Goal: Task Accomplishment & Management: Manage account settings

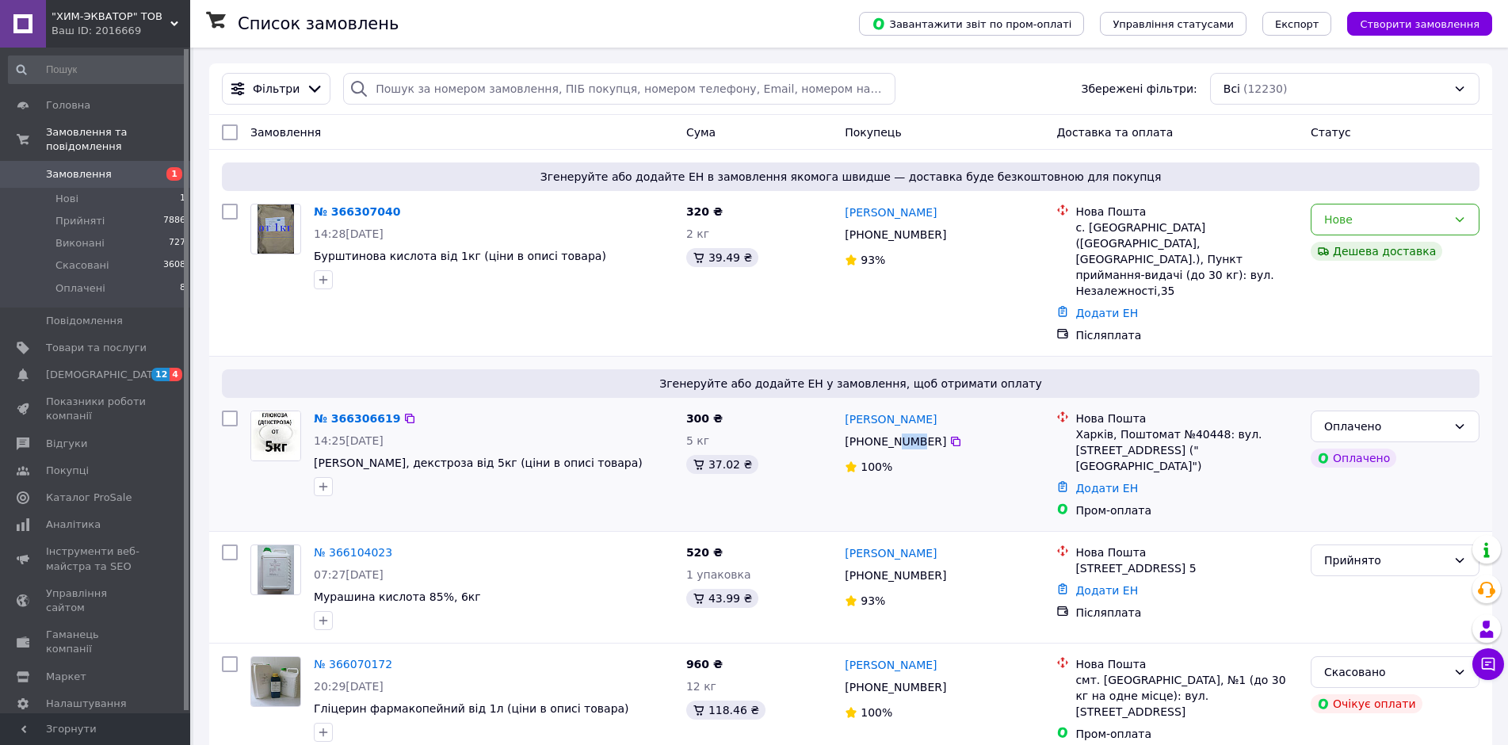
drag, startPoint x: 888, startPoint y: 411, endPoint x: 906, endPoint y: 411, distance: 18.2
click at [906, 430] on div "[PHONE_NUMBER]" at bounding box center [896, 441] width 108 height 22
click at [327, 412] on link "№ 366306619" at bounding box center [357, 418] width 86 height 13
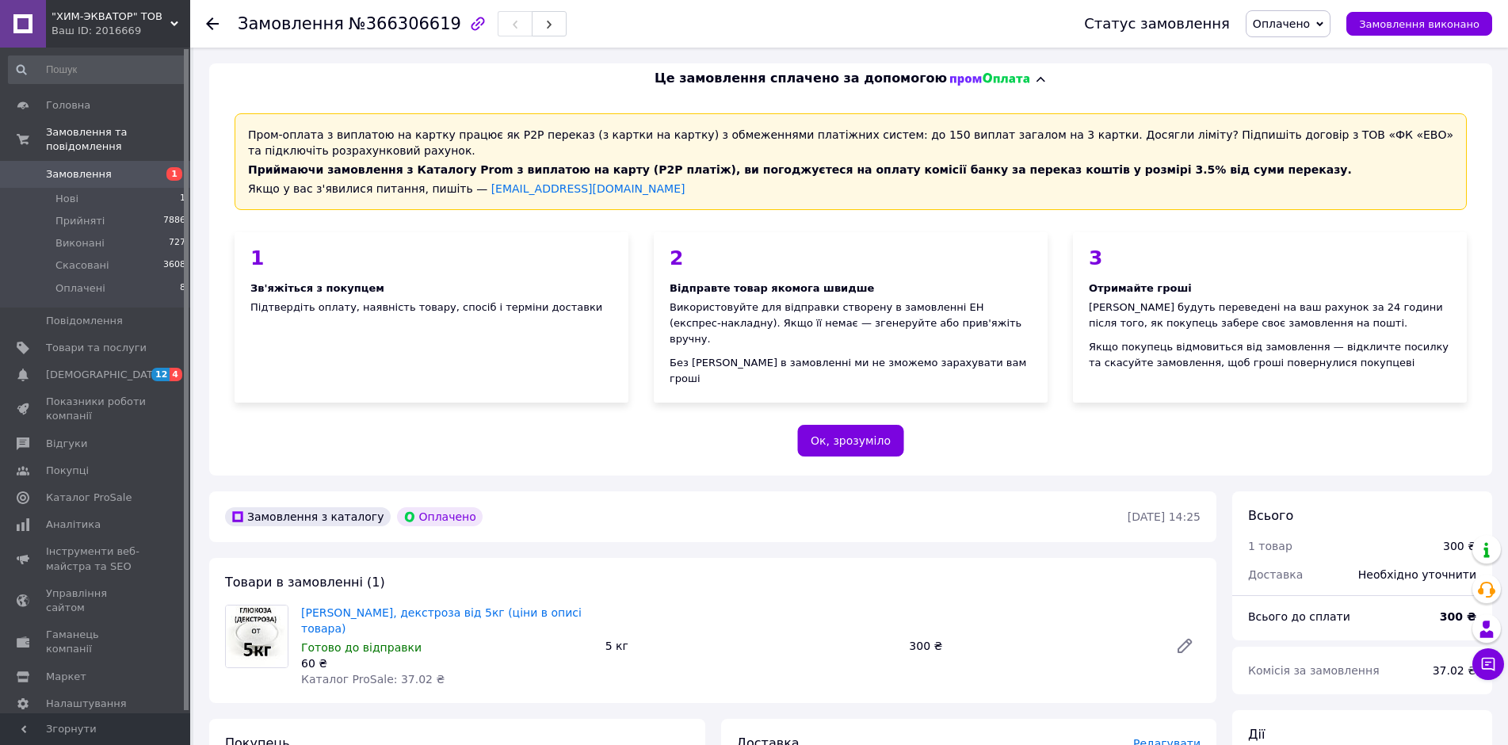
scroll to position [79, 0]
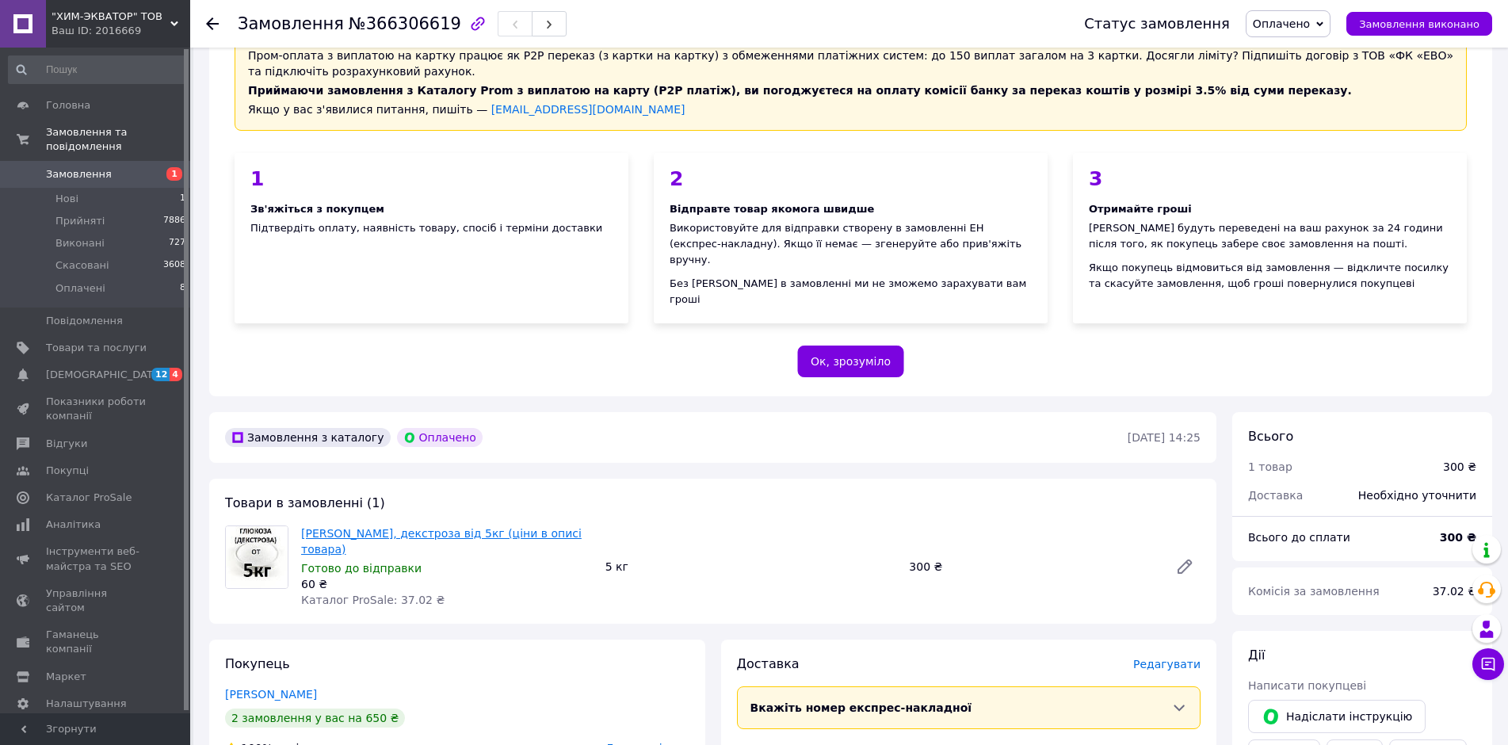
click at [383, 527] on link "[PERSON_NAME], декстроза від 5кг (ціни в описі товара)" at bounding box center [441, 541] width 281 height 29
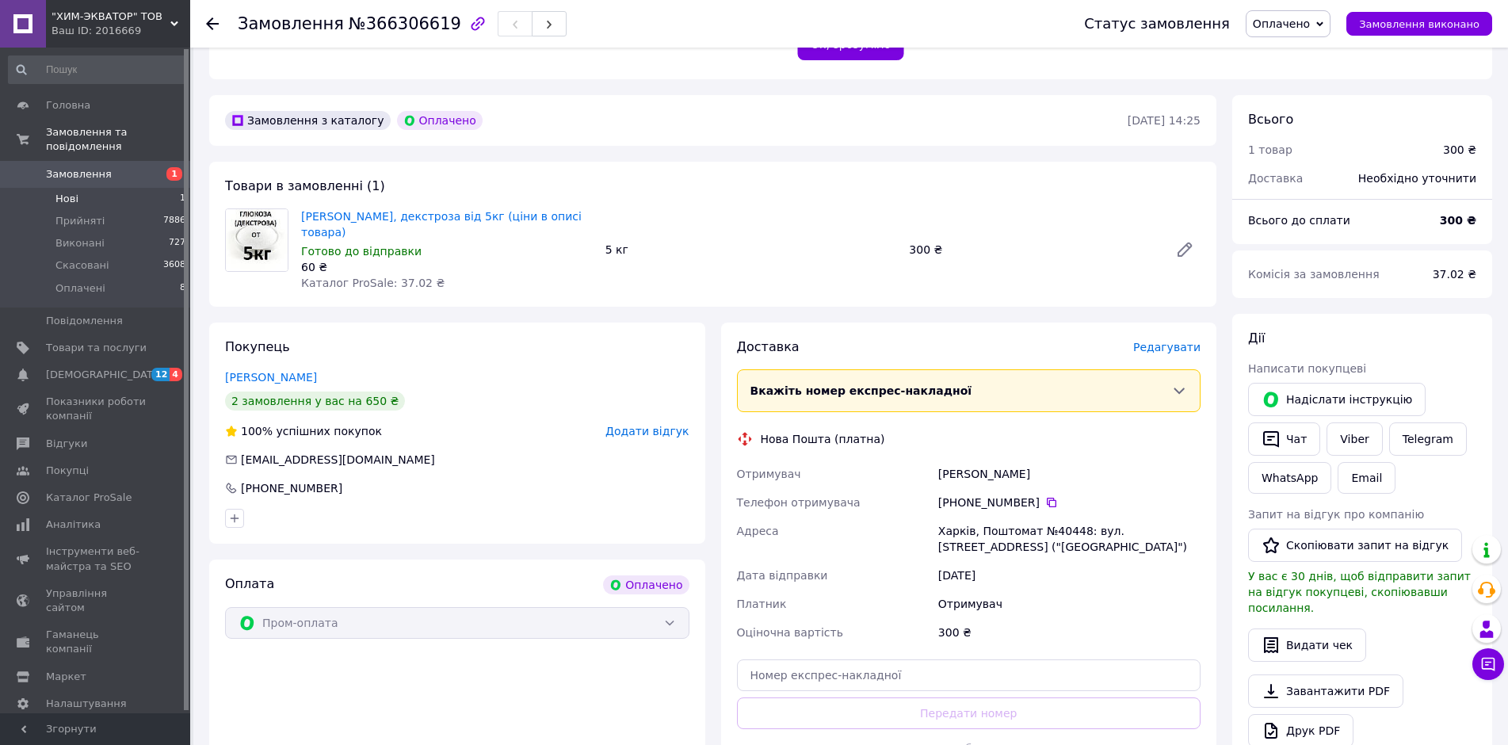
click at [58, 192] on span "Нові" at bounding box center [66, 199] width 23 height 14
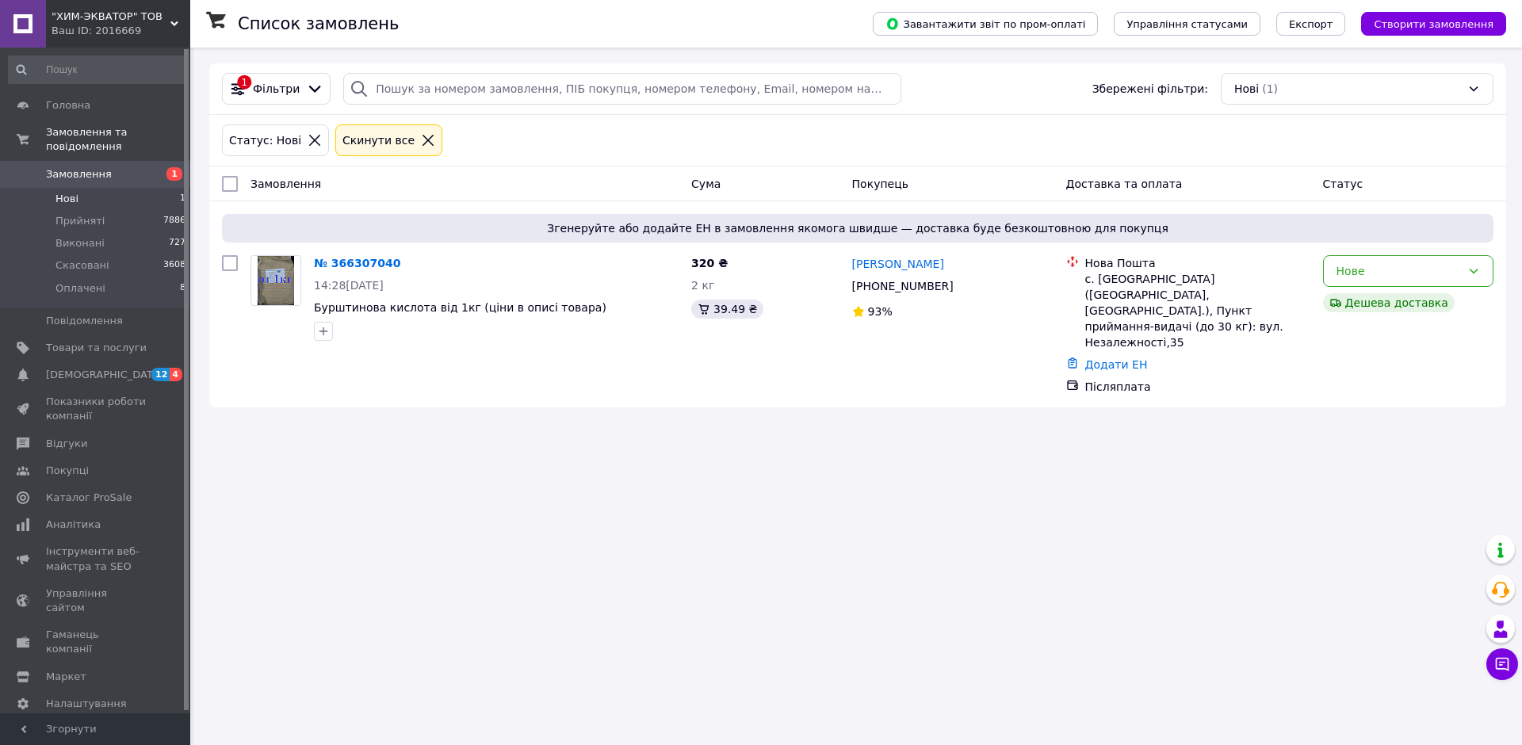
click at [421, 139] on icon at bounding box center [428, 140] width 14 height 14
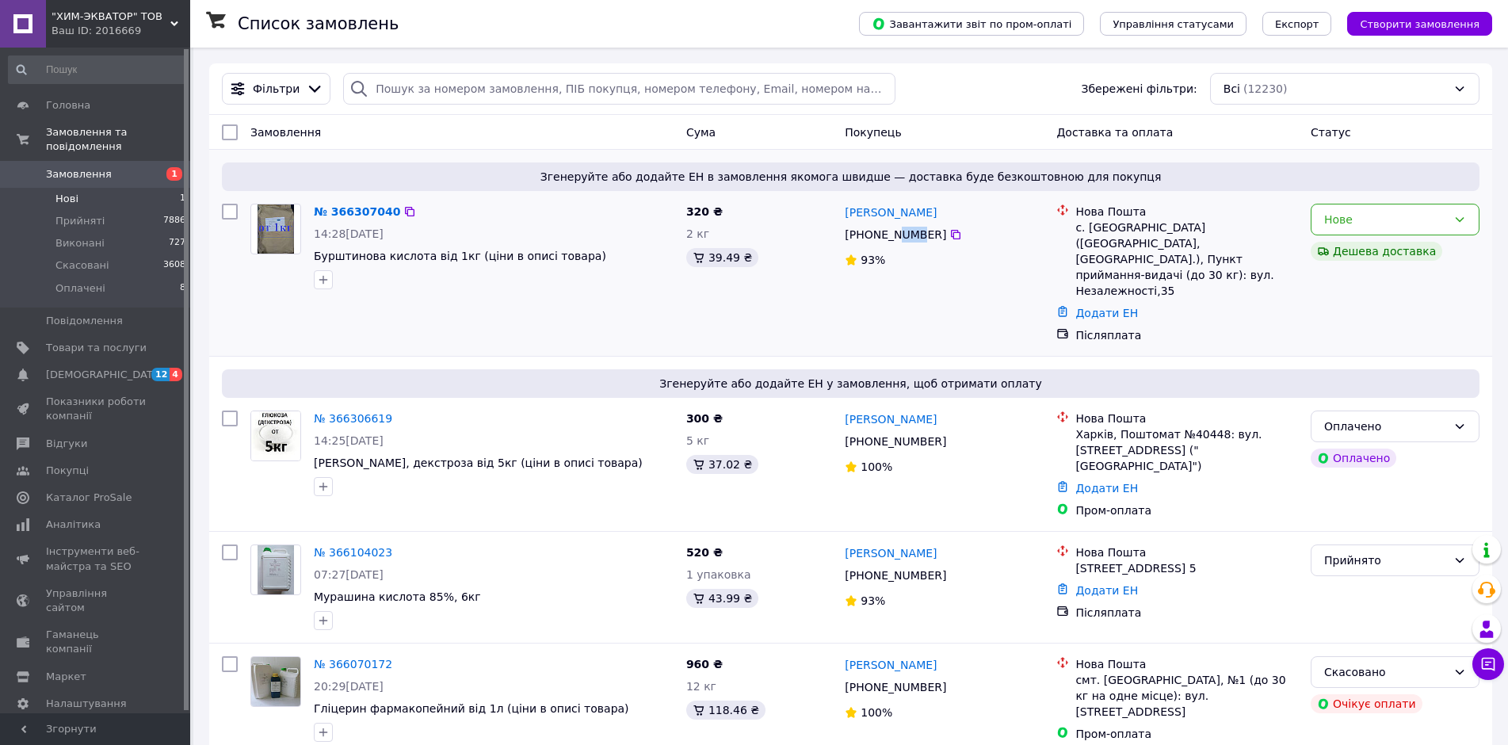
drag, startPoint x: 890, startPoint y: 234, endPoint x: 905, endPoint y: 232, distance: 15.1
click at [905, 232] on div "[PHONE_NUMBER]" at bounding box center [896, 234] width 108 height 22
click at [378, 256] on span "Бурштинова кислота від 1кг (ціни в описі товара)" at bounding box center [460, 256] width 292 height 13
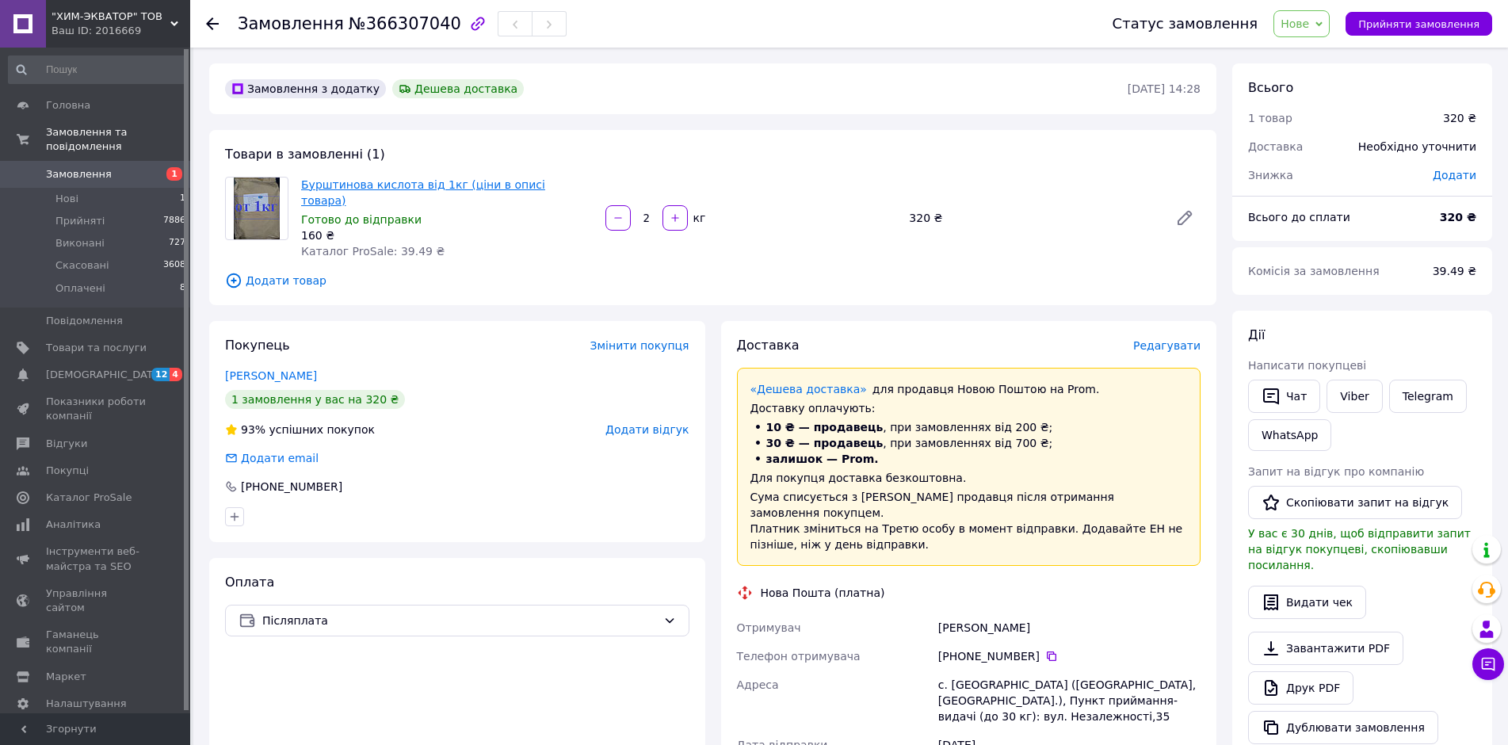
click at [483, 179] on link "Бурштинова кислота від 1кг (ціни в описі товара)" at bounding box center [423, 192] width 244 height 29
click at [120, 167] on span "Замовлення" at bounding box center [96, 174] width 101 height 14
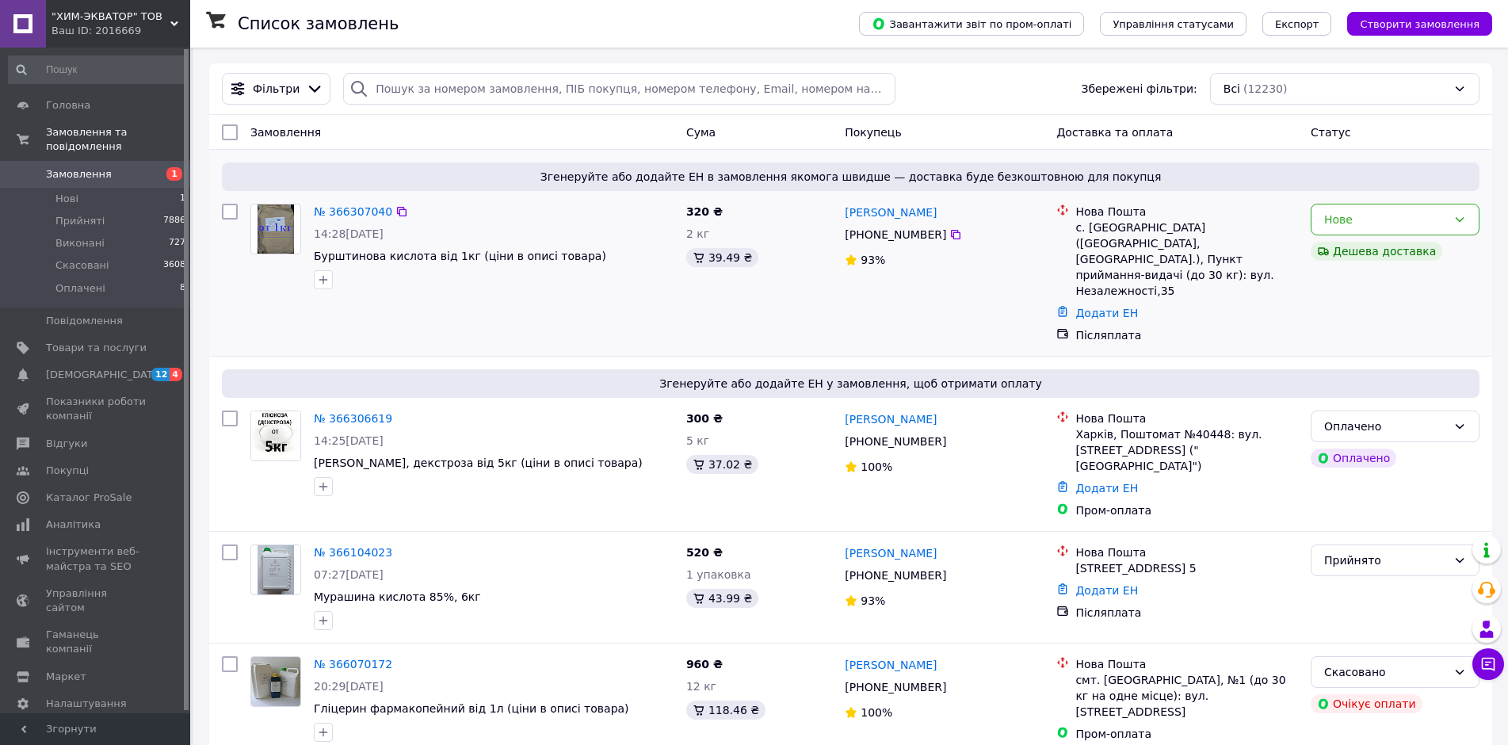
drag, startPoint x: 1450, startPoint y: 211, endPoint x: 1449, endPoint y: 237, distance: 26.2
click at [1451, 211] on div "Нове" at bounding box center [1395, 220] width 169 height 32
click at [1378, 253] on li "Прийнято" at bounding box center [1395, 254] width 167 height 29
